Goal: Information Seeking & Learning: Find specific page/section

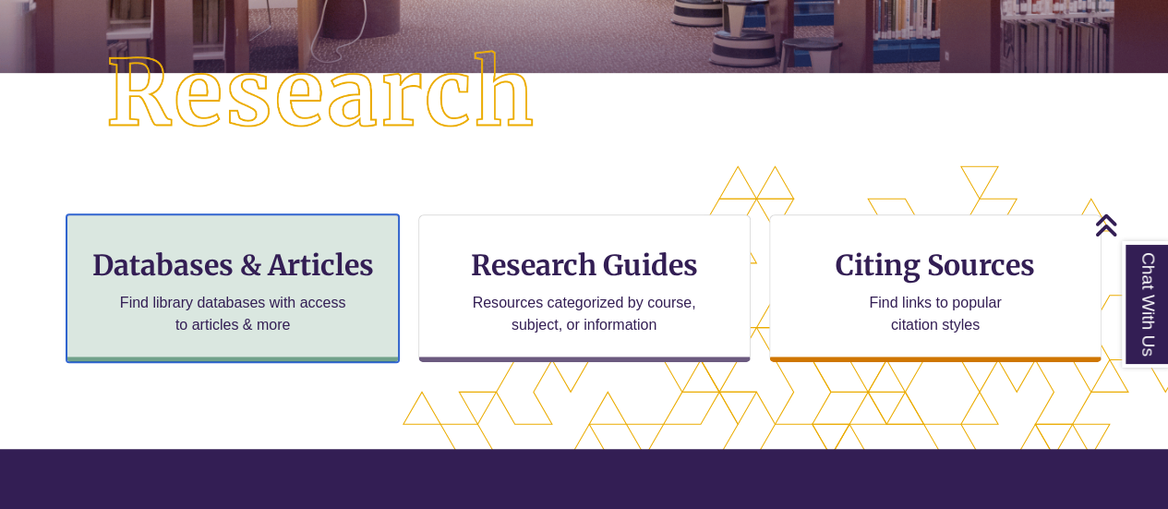
click at [298, 247] on h3 "Databases & Articles" at bounding box center [232, 264] width 301 height 35
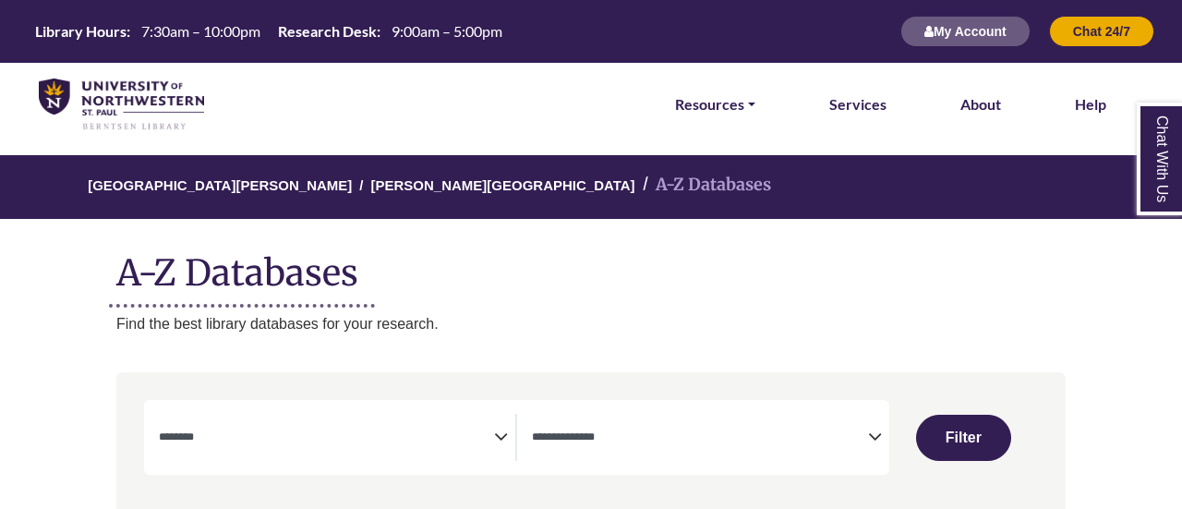
select select "Database Subject Filter"
select select "Database Types Filter"
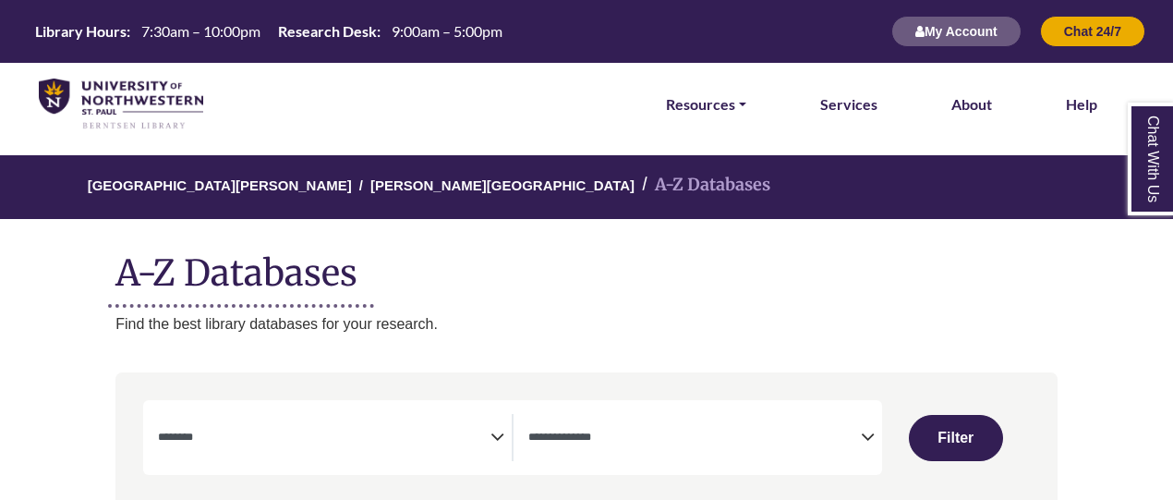
select select "Database Subject Filter"
select select "Database Types Filter"
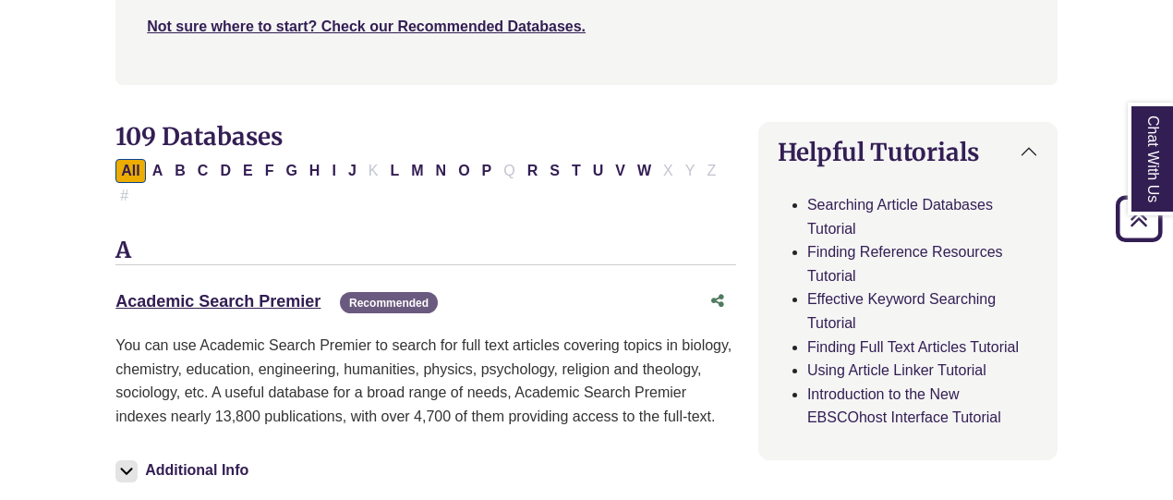
scroll to position [554, 0]
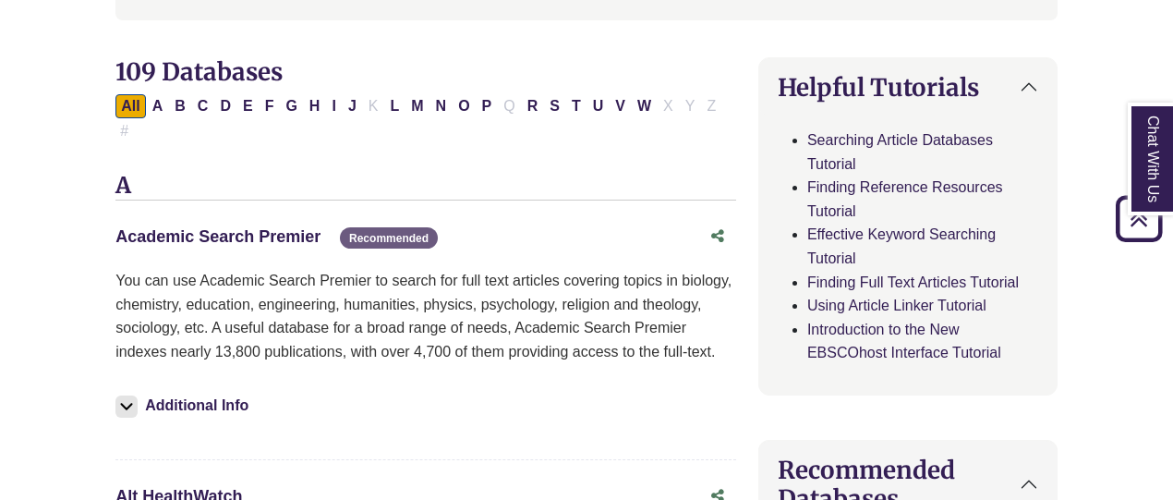
click at [272, 227] on link "Academic Search Premier This link opens in a new window" at bounding box center [217, 236] width 205 height 18
